Goal: Information Seeking & Learning: Learn about a topic

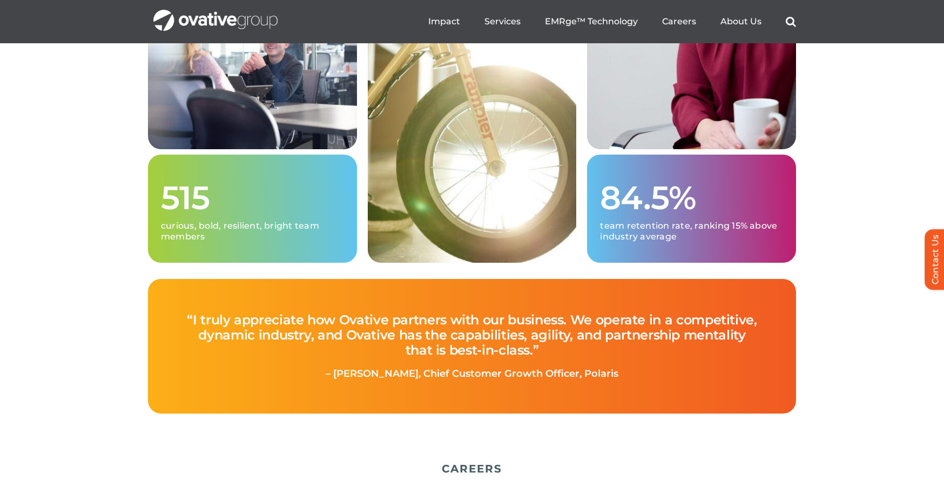
scroll to position [2744, 0]
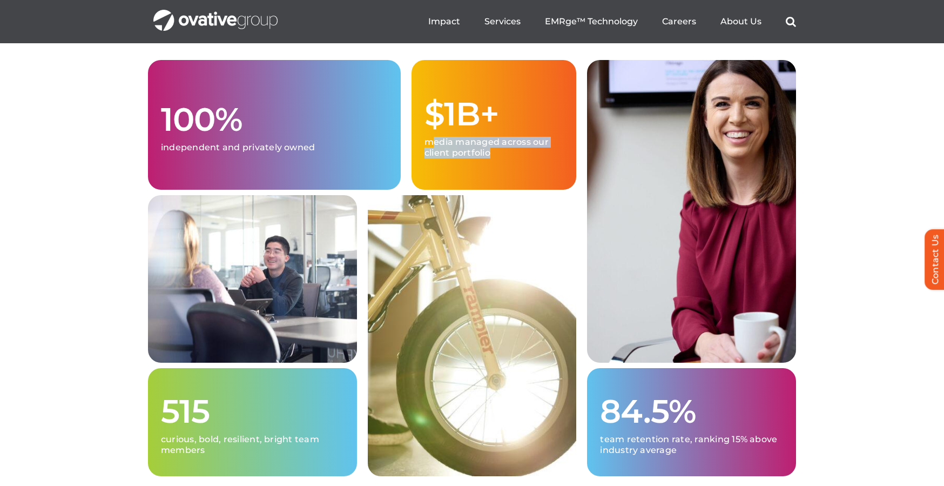
drag, startPoint x: 439, startPoint y: 199, endPoint x: 432, endPoint y: 175, distance: 24.8
click at [432, 175] on div "$1B+ media managed across our client portfolio" at bounding box center [494, 125] width 165 height 130
click at [432, 158] on p "media managed across our client portfolio" at bounding box center [494, 148] width 139 height 22
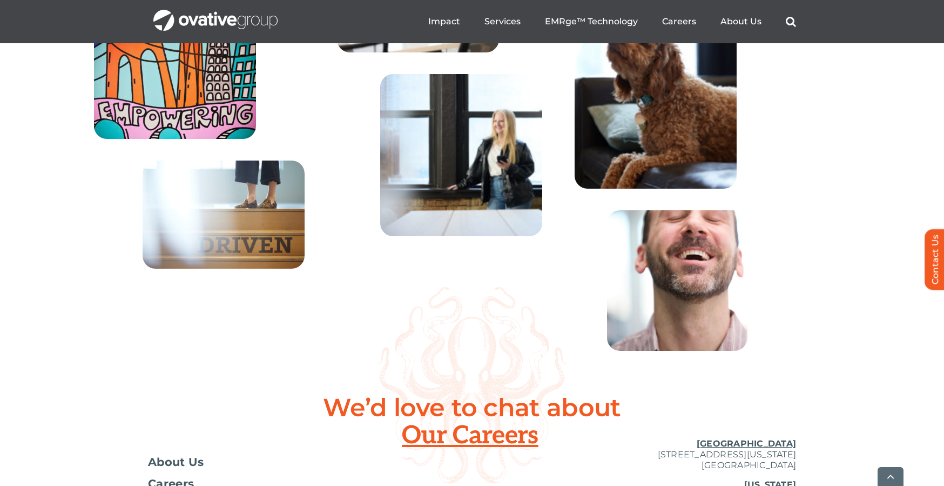
scroll to position [3991, 0]
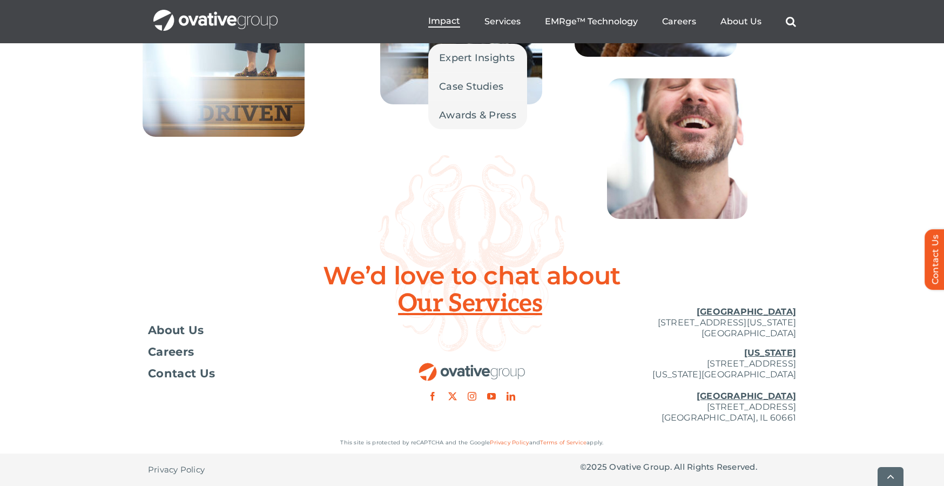
click at [442, 22] on span "Impact" at bounding box center [444, 21] width 32 height 11
click at [461, 84] on span "Case Studies" at bounding box center [471, 86] width 64 height 15
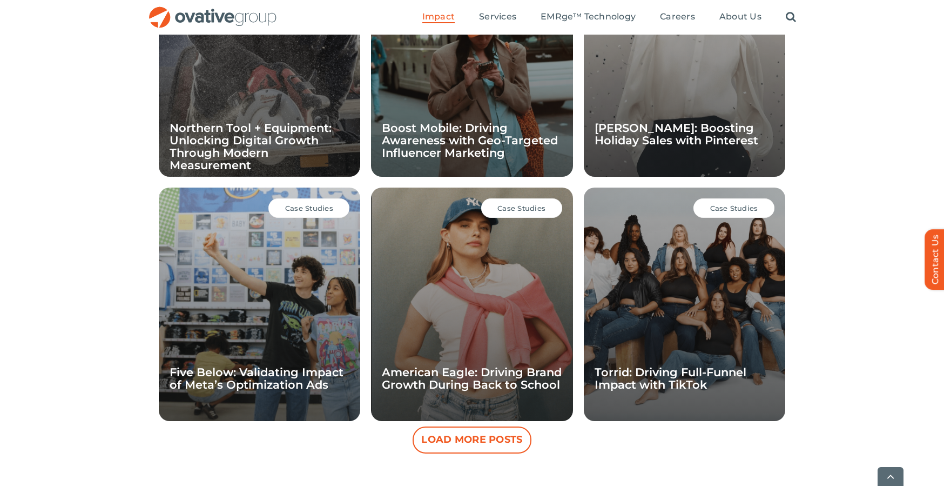
scroll to position [881, 0]
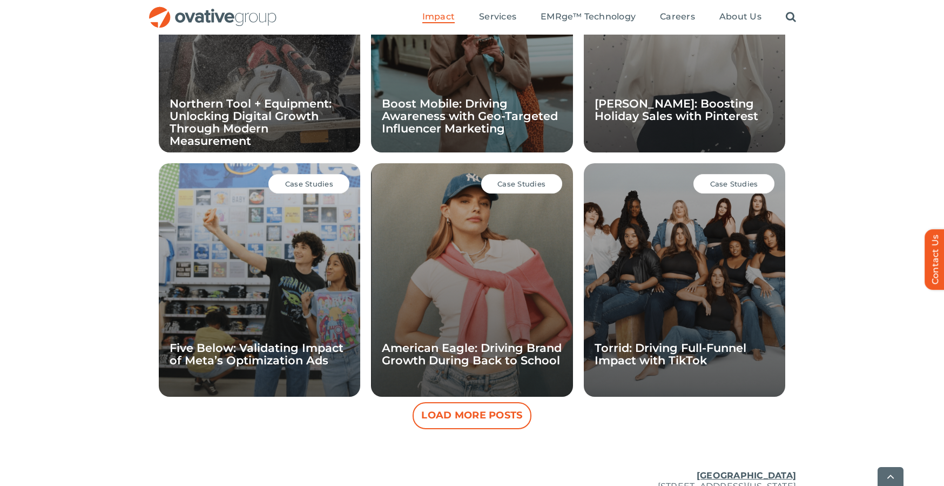
click at [450, 405] on button "Load More Posts" at bounding box center [472, 415] width 119 height 27
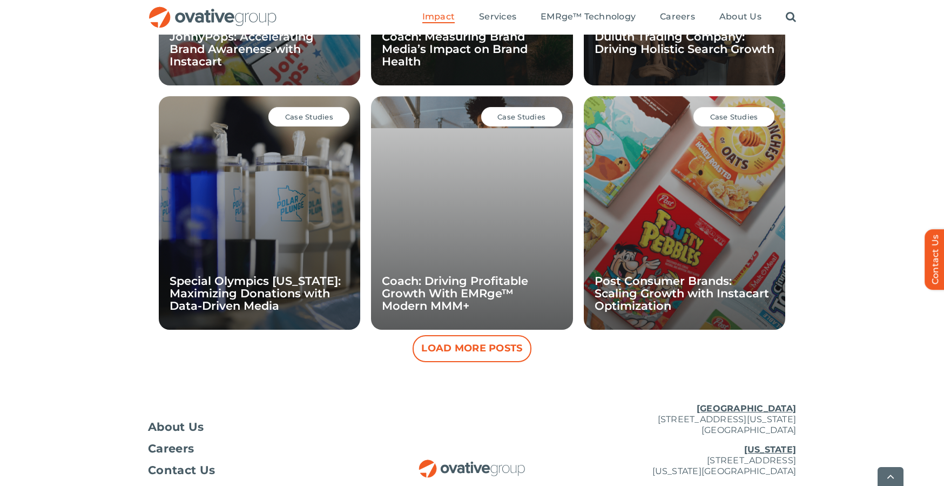
scroll to position [1437, 0]
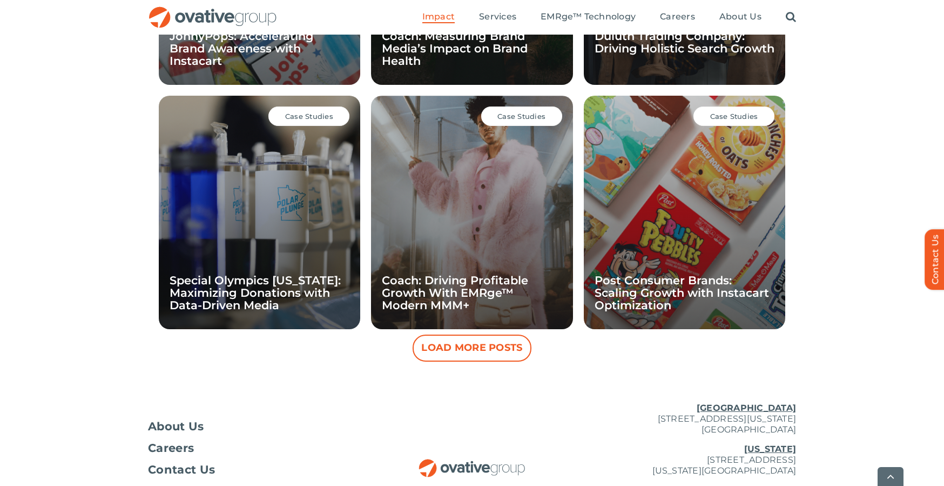
click at [458, 347] on button "Load More Posts" at bounding box center [472, 347] width 119 height 27
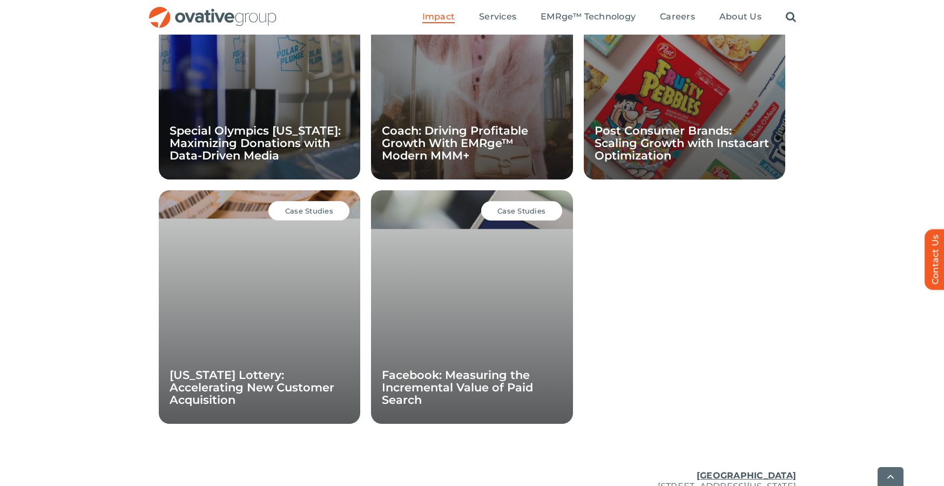
scroll to position [1587, 0]
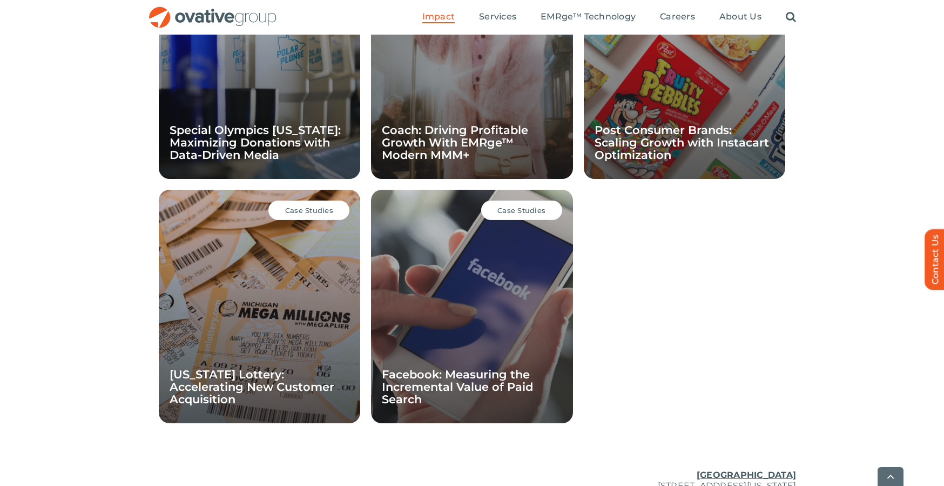
click at [704, 167] on div "Case Studies Post Consumer Brands: Scaling Growth with Instacart Optimization" at bounding box center [684, 61] width 201 height 233
click at [684, 132] on link "Post Consumer Brands: Scaling Growth with Instacart Optimization" at bounding box center [682, 142] width 174 height 38
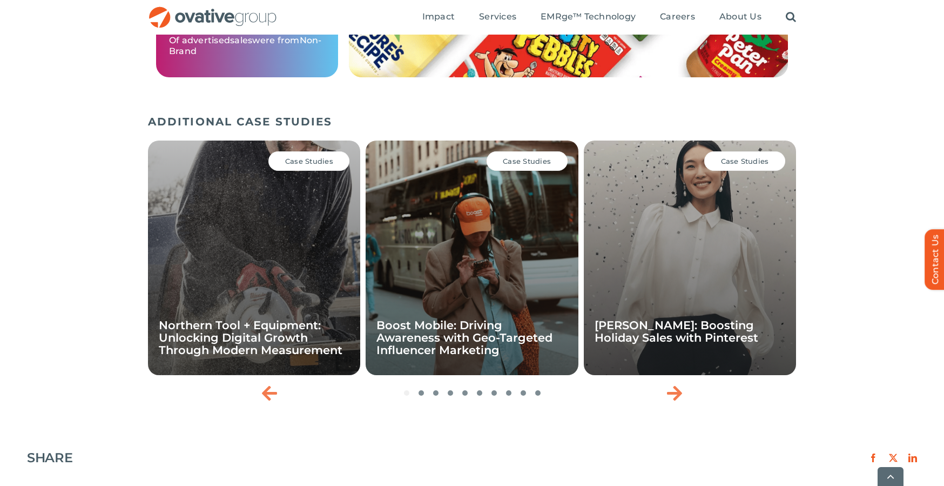
scroll to position [1687, 0]
